Goal: Task Accomplishment & Management: Manage account settings

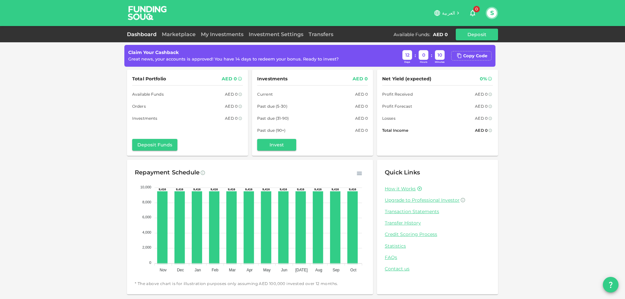
click at [173, 39] on div "Dashboard Marketplace My Investments Investment Settings Transfers Available Fu…" at bounding box center [312, 35] width 371 height 12
click at [173, 34] on link "Marketplace" at bounding box center [178, 34] width 39 height 6
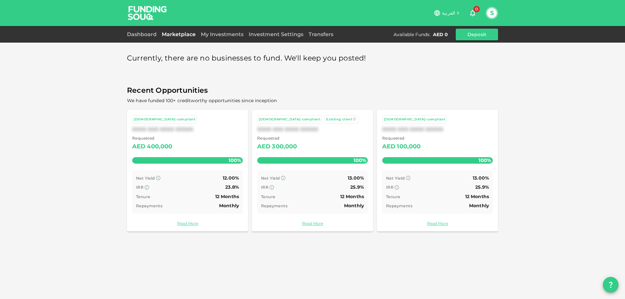
click at [306, 31] on div "Transfers" at bounding box center [321, 35] width 30 height 8
click at [314, 31] on div "Transfers" at bounding box center [321, 35] width 30 height 8
click at [318, 35] on link "Transfers" at bounding box center [321, 34] width 30 height 6
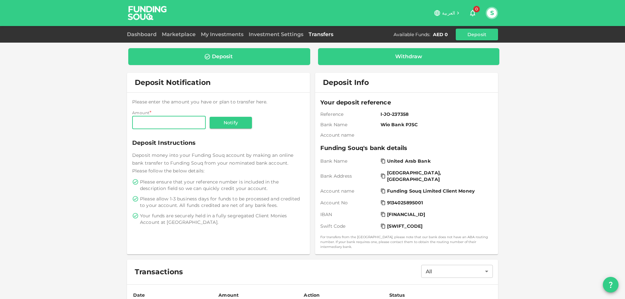
click at [406, 56] on div "Withdraw" at bounding box center [408, 56] width 27 height 7
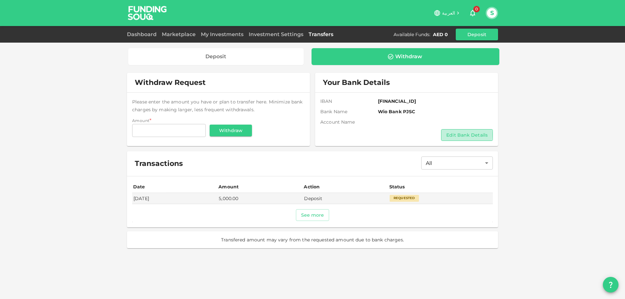
click at [458, 135] on button "Edit Bank Details" at bounding box center [467, 135] width 52 height 12
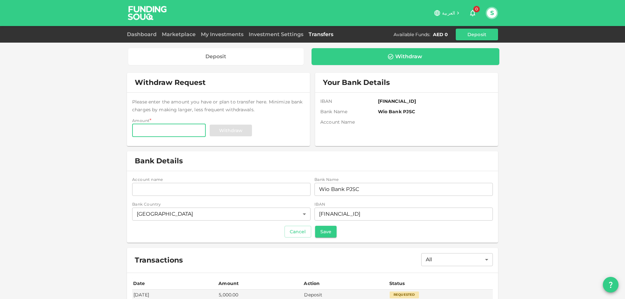
paste input "amount"
click at [168, 189] on input "accountName" at bounding box center [221, 189] width 178 height 13
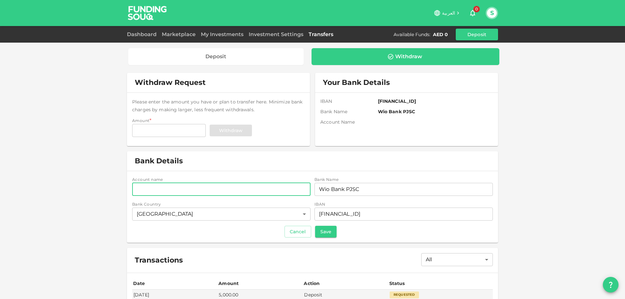
paste input "Sultan [PERSON_NAME] [PERSON_NAME]"
type input "Sultan [PERSON_NAME] [PERSON_NAME]"
click at [315, 232] on button "Save" at bounding box center [325, 232] width 21 height 12
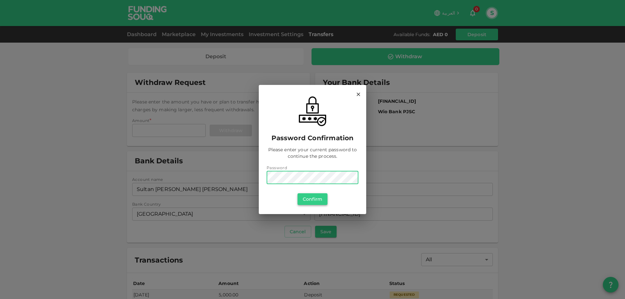
click at [318, 196] on button "Confirm" at bounding box center [312, 199] width 30 height 12
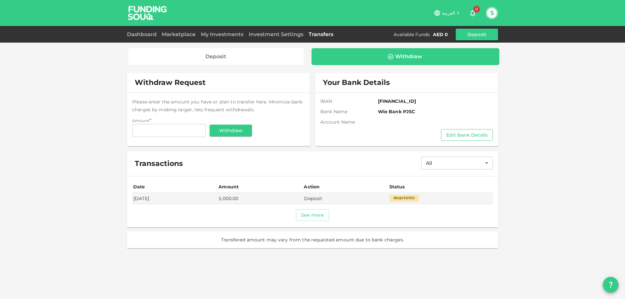
click at [472, 137] on button "Edit Bank Details" at bounding box center [467, 135] width 52 height 12
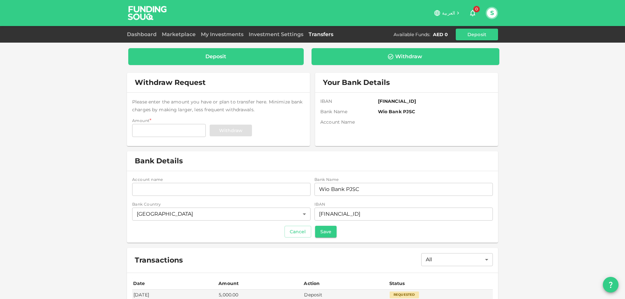
click at [244, 63] on div "Deposit" at bounding box center [215, 56] width 175 height 17
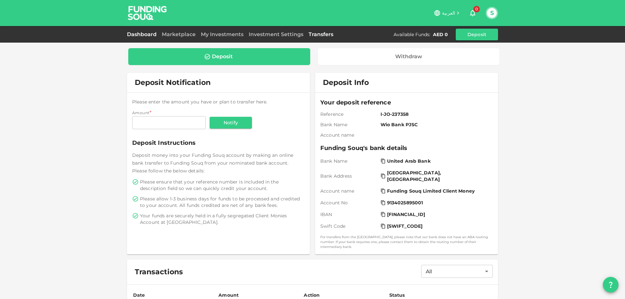
click at [155, 33] on link "Dashboard" at bounding box center [143, 34] width 32 height 6
